Goal: Communication & Community: Answer question/provide support

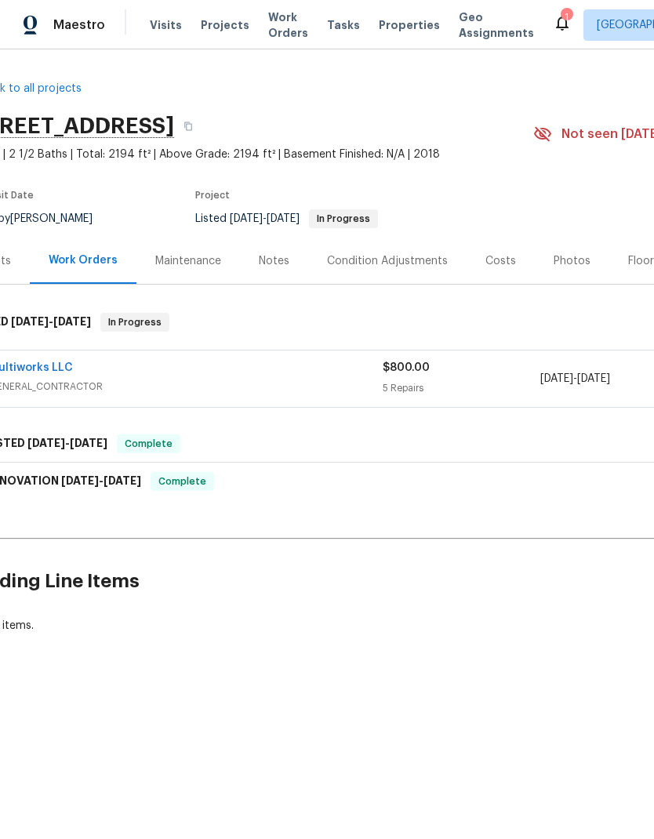
scroll to position [0, 27]
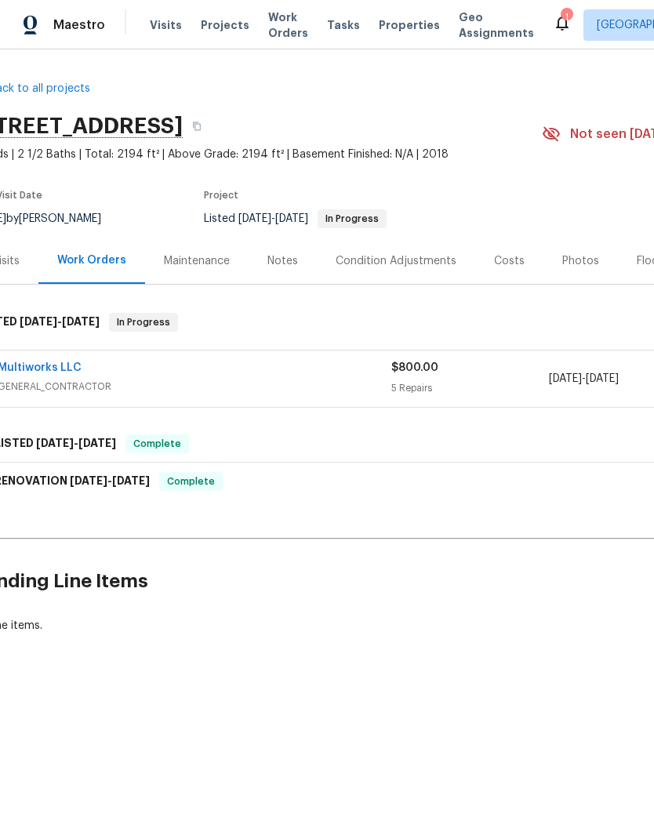
click at [282, 266] on div "Notes" at bounding box center [282, 261] width 31 height 16
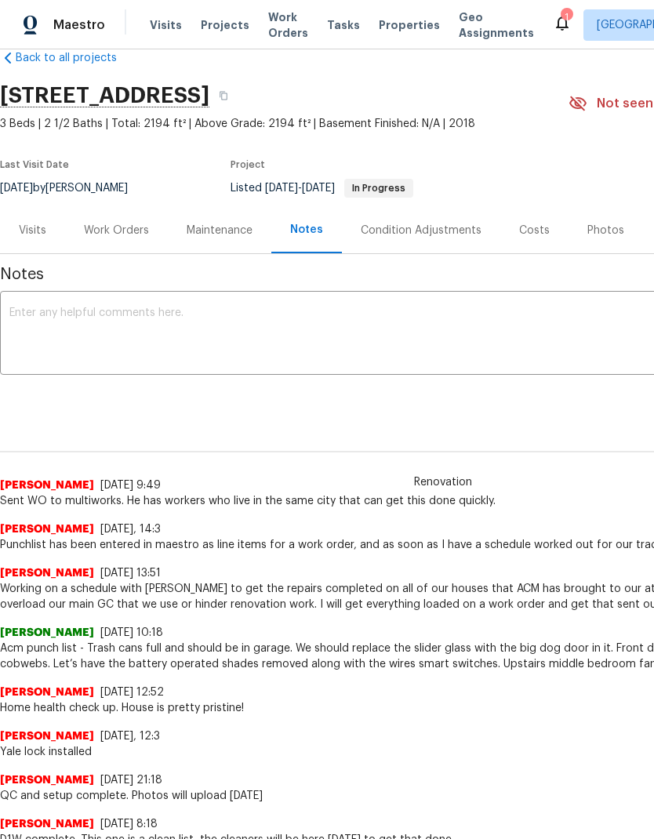
scroll to position [32, 0]
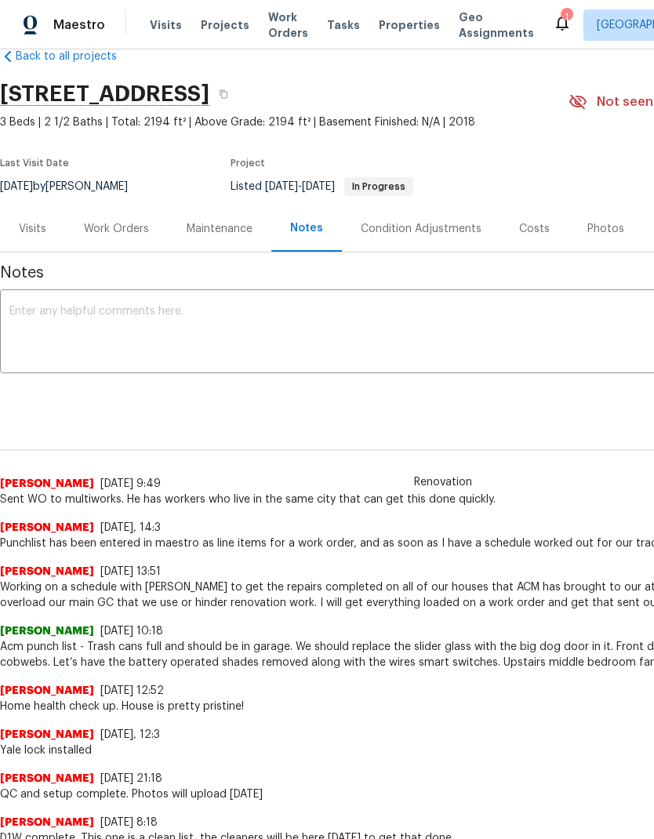
click at [127, 223] on div "Work Orders" at bounding box center [116, 229] width 65 height 16
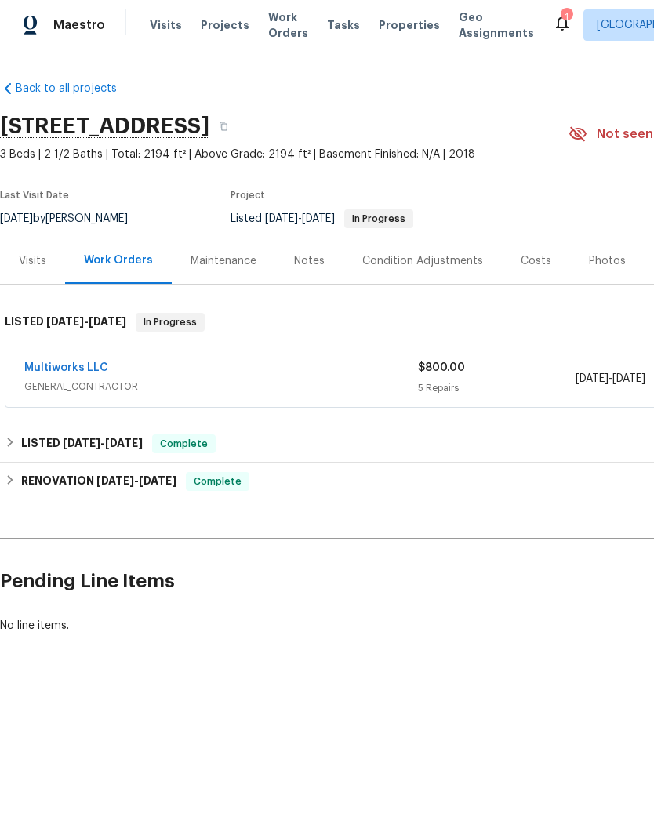
click at [73, 371] on link "Multiworks LLC" at bounding box center [66, 367] width 84 height 11
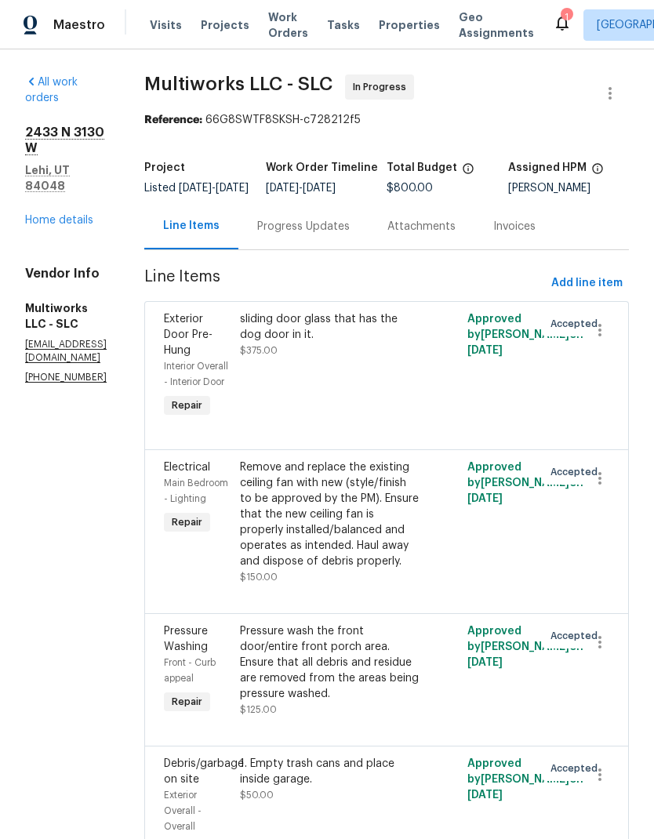
click at [334, 232] on div "Progress Updates" at bounding box center [303, 227] width 93 height 16
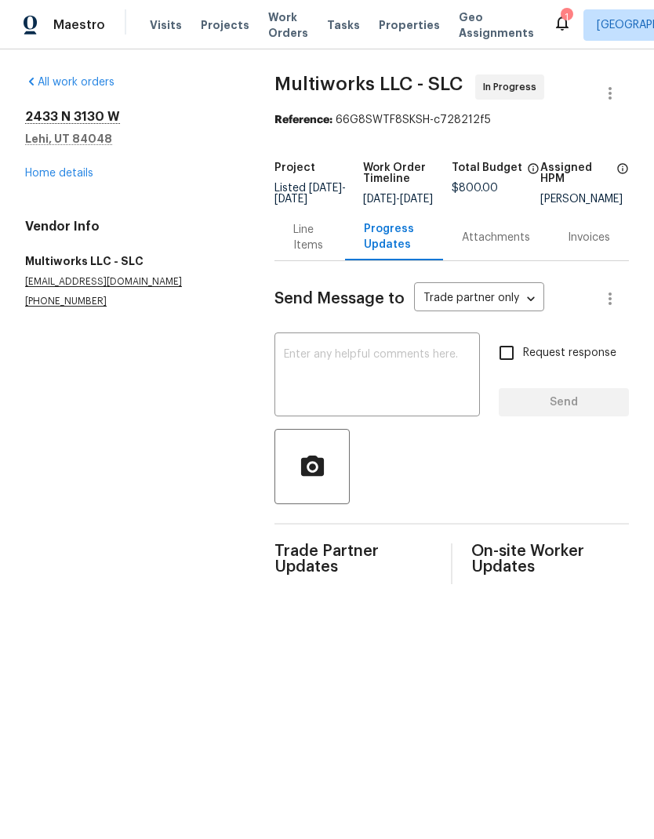
click at [385, 364] on textarea at bounding box center [377, 376] width 187 height 55
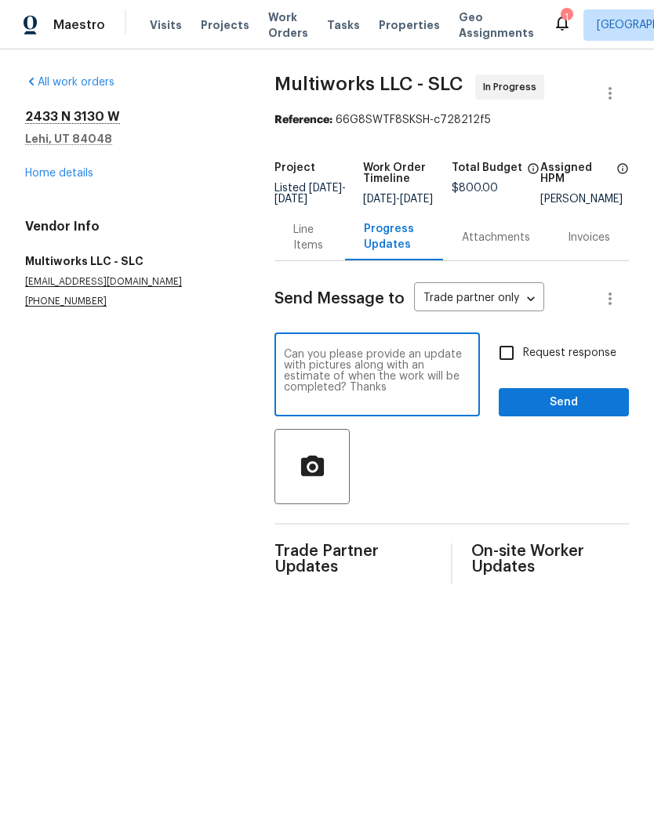
type textarea "Can you please provide an update with pictures along with an estimate of when t…"
click at [507, 362] on input "Request response" at bounding box center [506, 352] width 33 height 33
checkbox input "true"
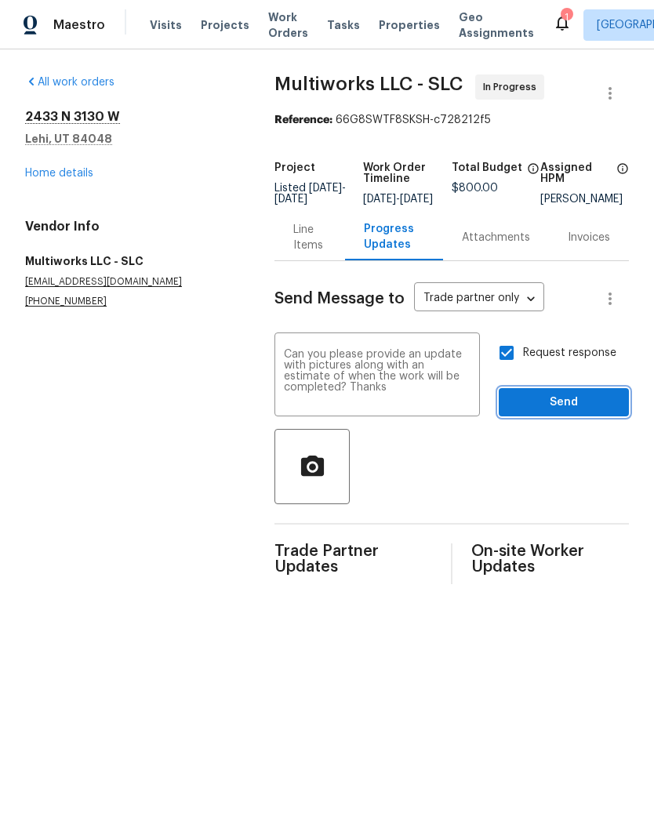
click at [576, 408] on span "Send" at bounding box center [563, 403] width 105 height 20
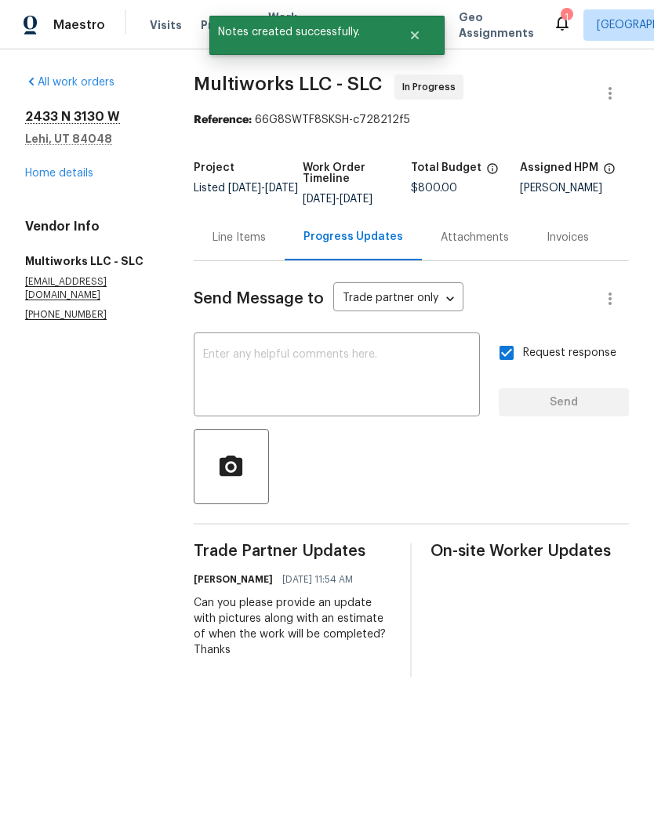
click at [71, 178] on link "Home details" at bounding box center [59, 173] width 68 height 11
